Goal: Information Seeking & Learning: Learn about a topic

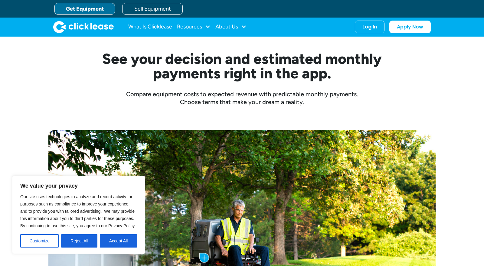
scroll to position [165, 0]
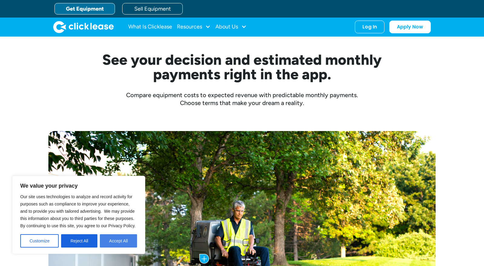
click at [112, 241] on button "Accept All" at bounding box center [118, 240] width 37 height 13
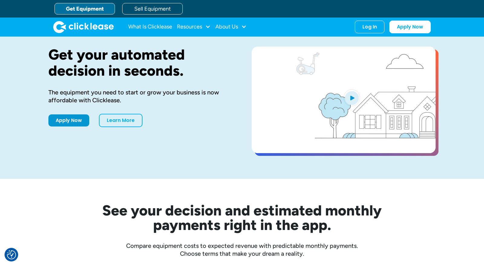
scroll to position [0, 0]
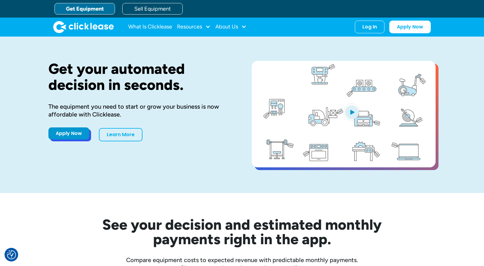
click at [74, 136] on link "Apply Now" at bounding box center [68, 133] width 41 height 12
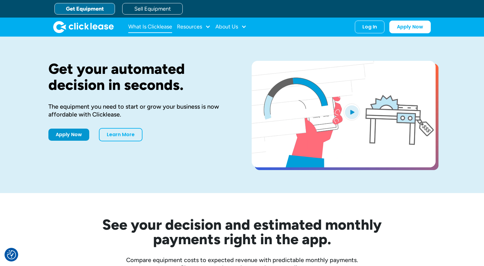
click at [161, 28] on link "What Is Clicklease" at bounding box center [150, 27] width 44 height 12
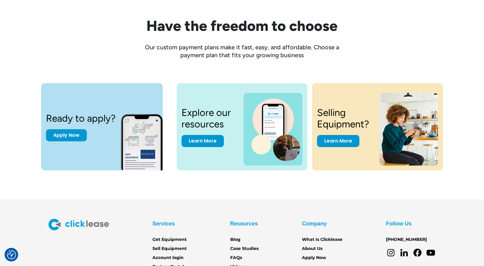
scroll to position [765, 0]
